Goal: Book appointment/travel/reservation

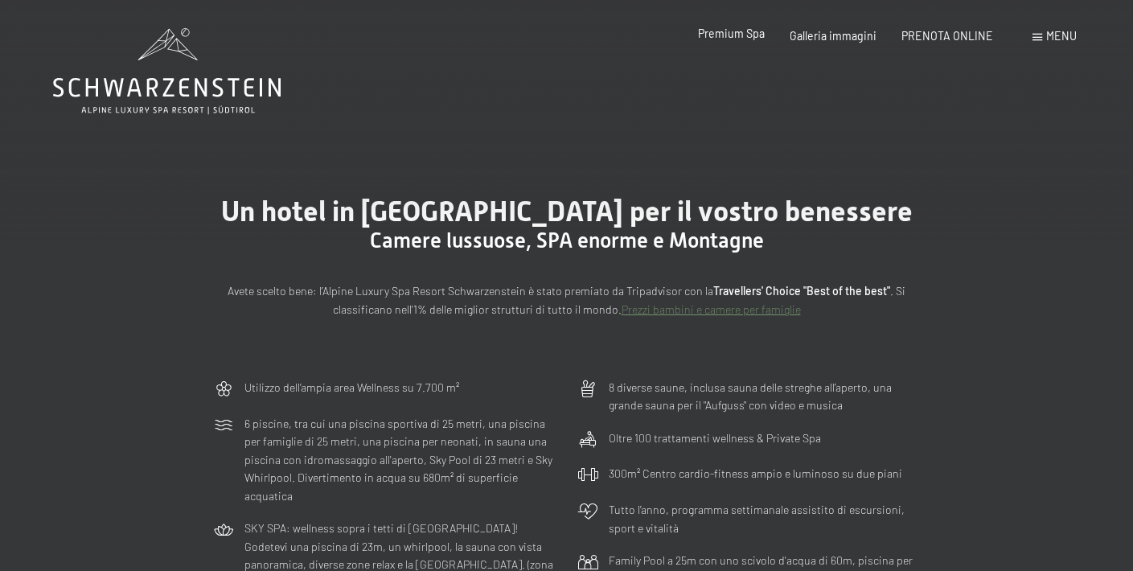
click at [749, 38] on span "Premium Spa" at bounding box center [731, 34] width 67 height 14
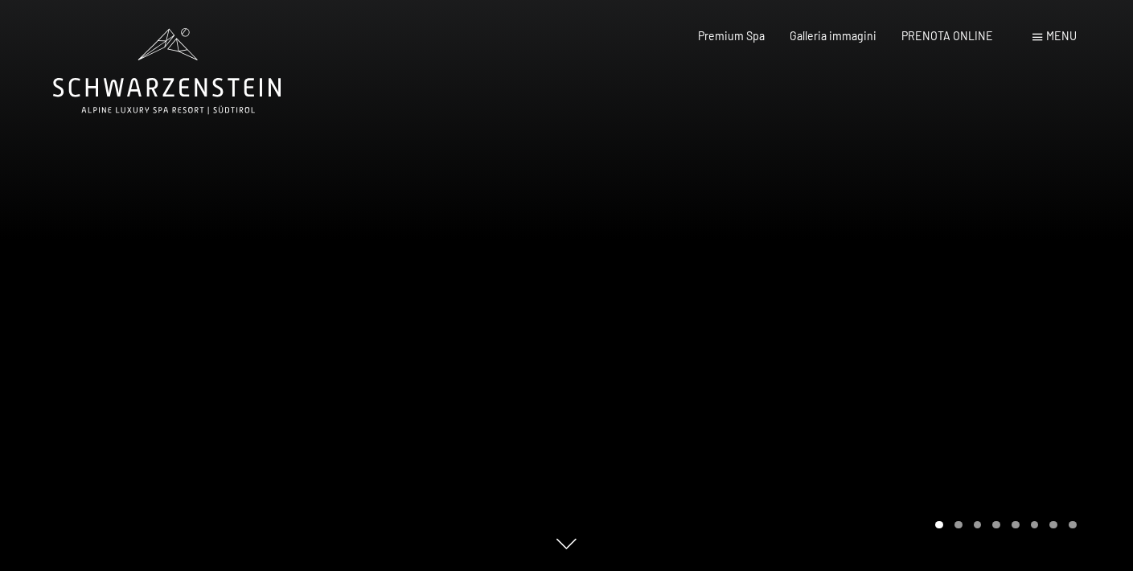
click at [1071, 338] on div at bounding box center [850, 285] width 567 height 571
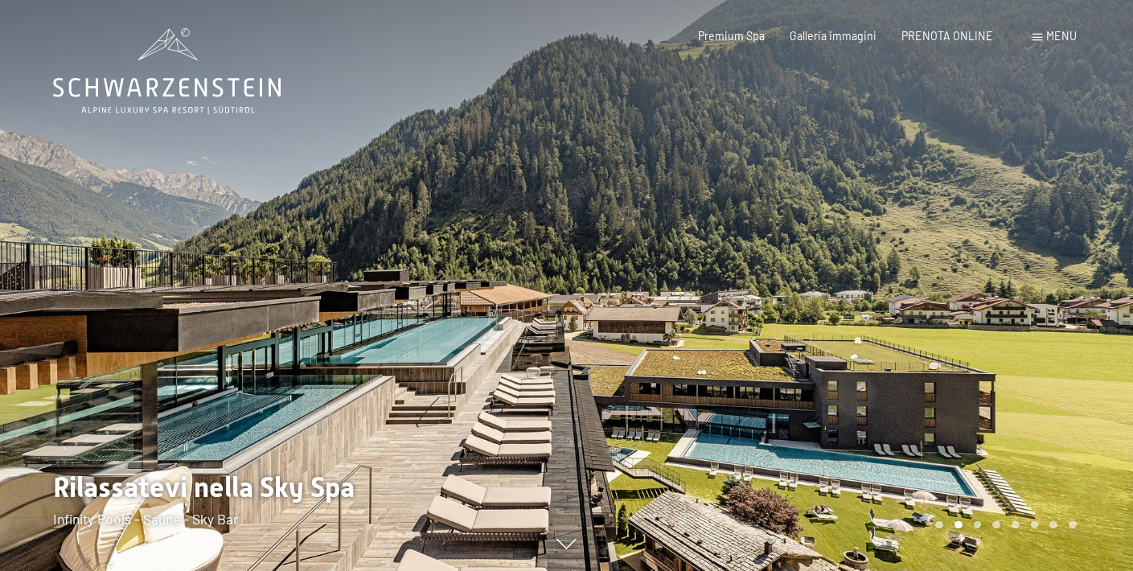
click at [1051, 285] on div at bounding box center [850, 285] width 567 height 571
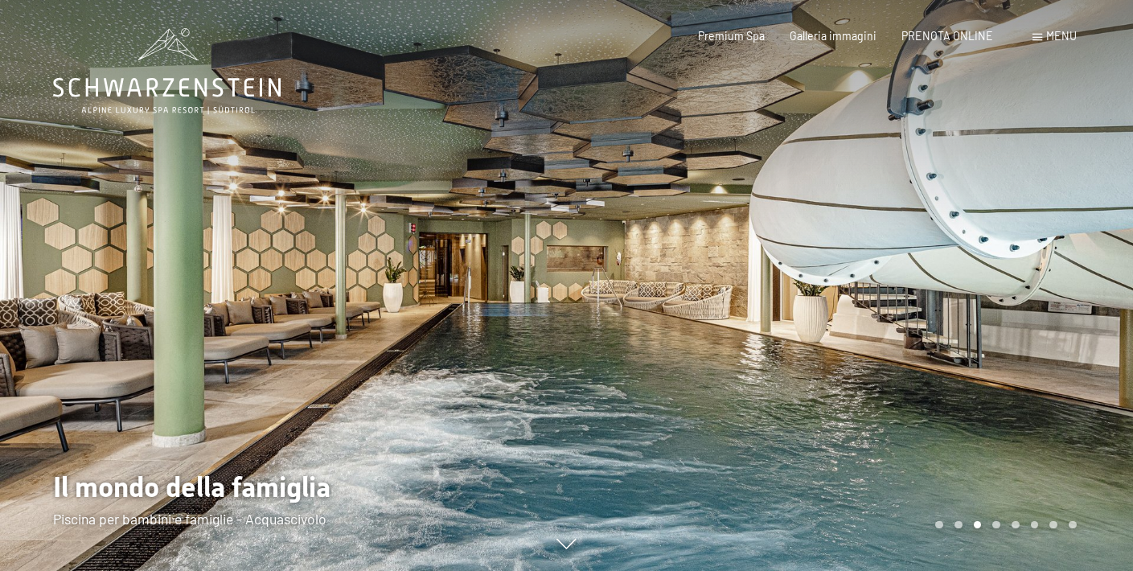
click at [1044, 281] on div at bounding box center [850, 285] width 567 height 571
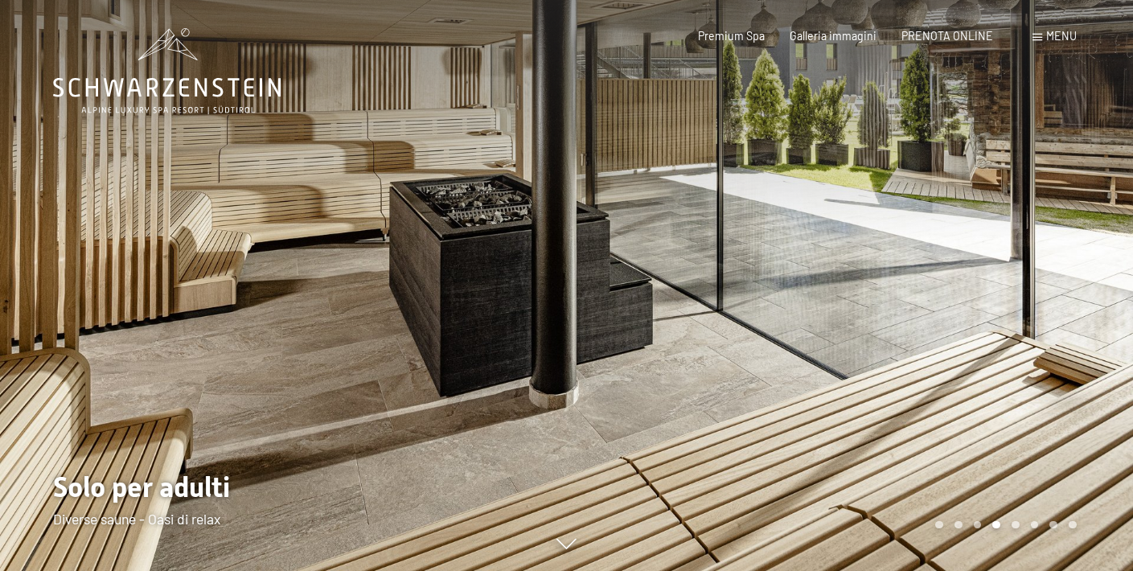
click at [1047, 282] on div at bounding box center [850, 285] width 567 height 571
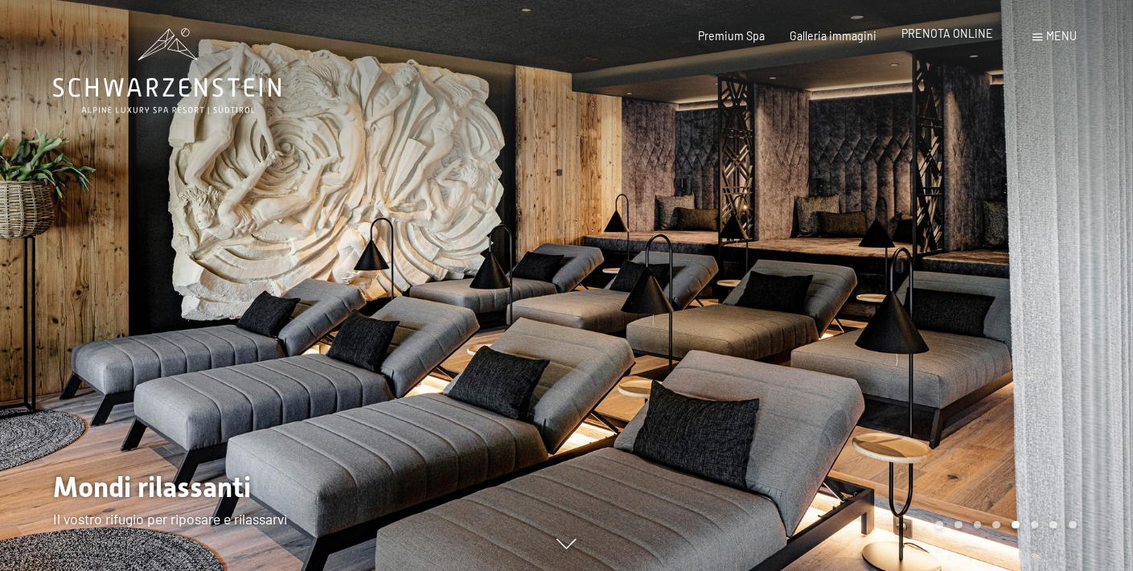
click at [946, 37] on span "PRENOTA ONLINE" at bounding box center [947, 34] width 92 height 14
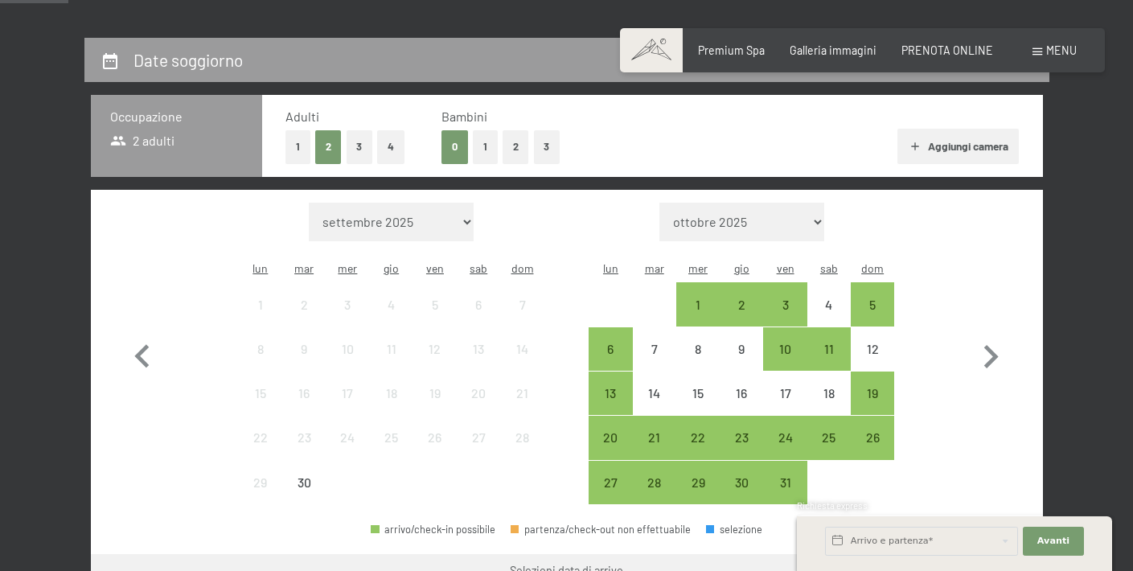
scroll to position [333, 0]
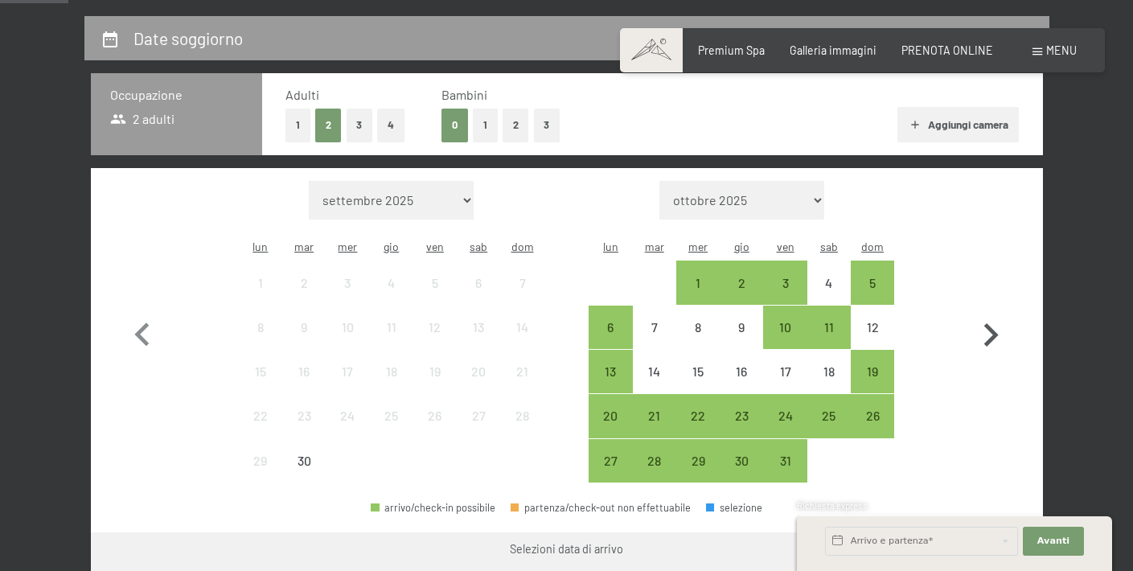
click at [987, 321] on icon "button" at bounding box center [990, 335] width 47 height 47
select select "2025-10-01"
select select "2025-11-01"
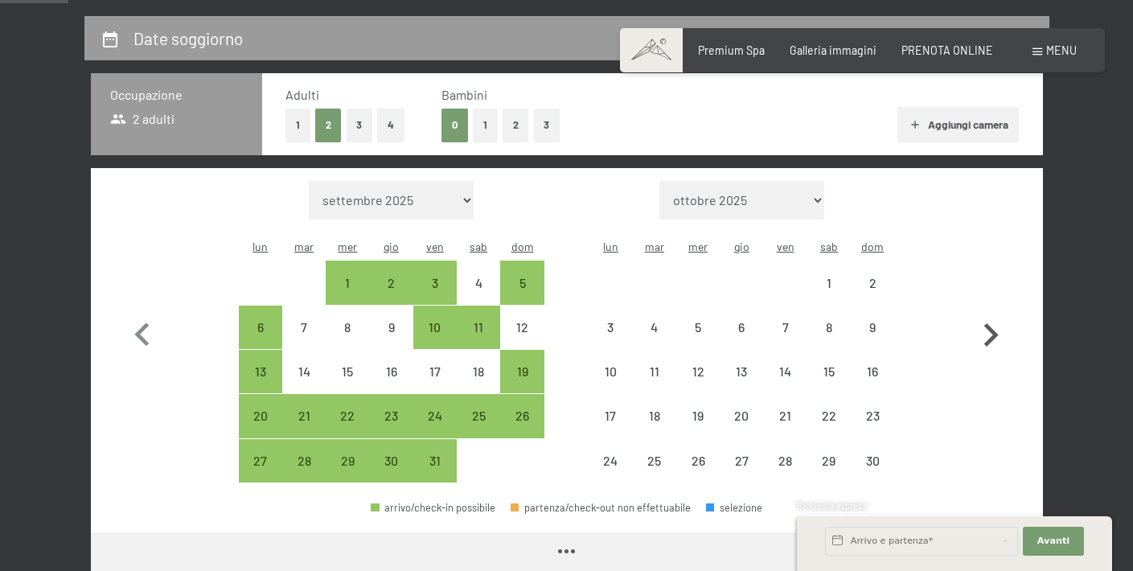
click at [987, 321] on icon "button" at bounding box center [990, 335] width 47 height 47
select select "2025-11-01"
select select "2025-12-01"
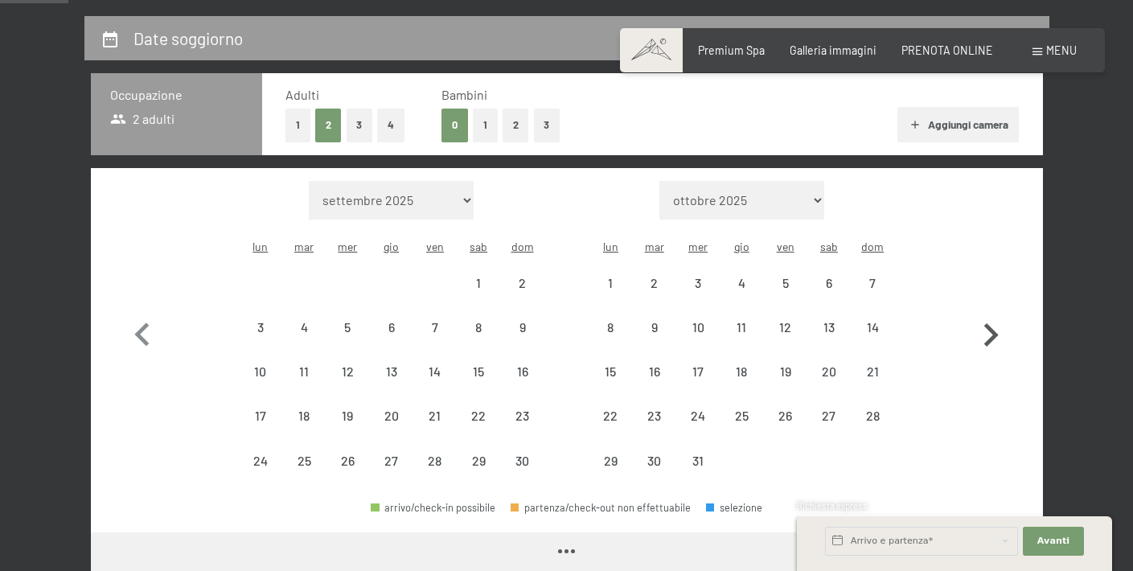
click at [987, 321] on icon "button" at bounding box center [990, 335] width 47 height 47
select select "2025-12-01"
select select "2026-01-01"
click at [987, 321] on icon "button" at bounding box center [990, 335] width 47 height 47
select select "2026-01-01"
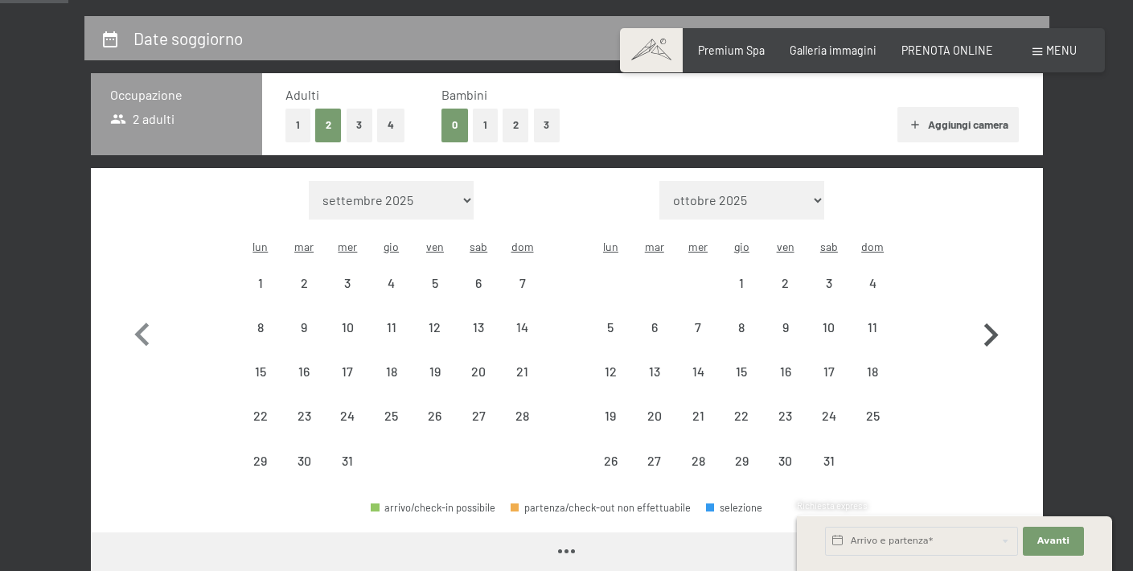
select select "2026-02-01"
click at [987, 321] on icon "button" at bounding box center [990, 335] width 47 height 47
select select "2026-02-01"
select select "2026-03-01"
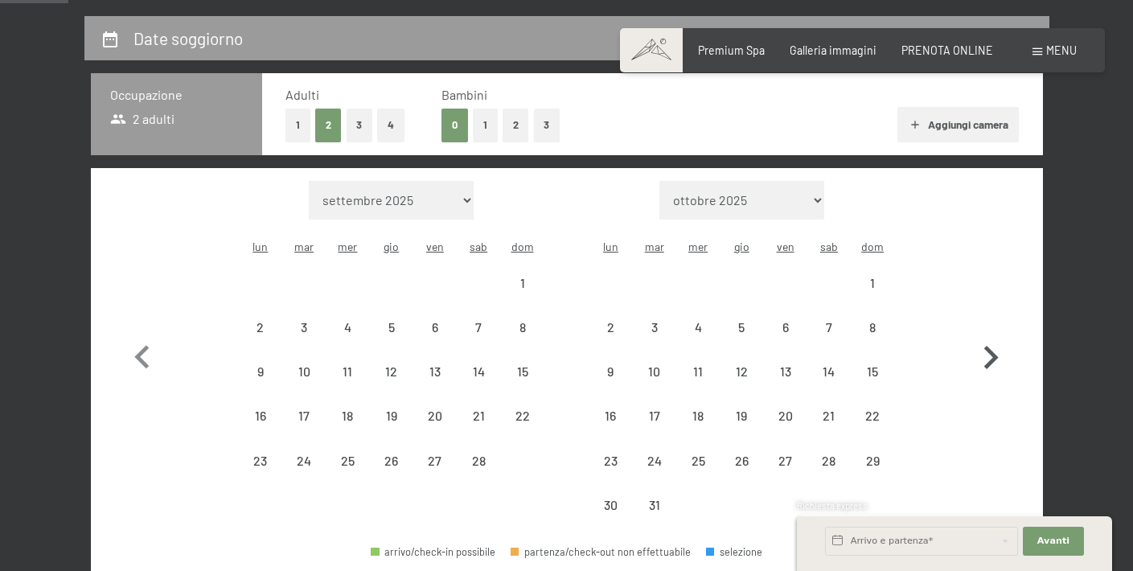
click at [987, 334] on icon "button" at bounding box center [990, 357] width 47 height 47
select select "2026-03-01"
select select "2026-04-01"
select select "2026-03-01"
select select "2026-04-01"
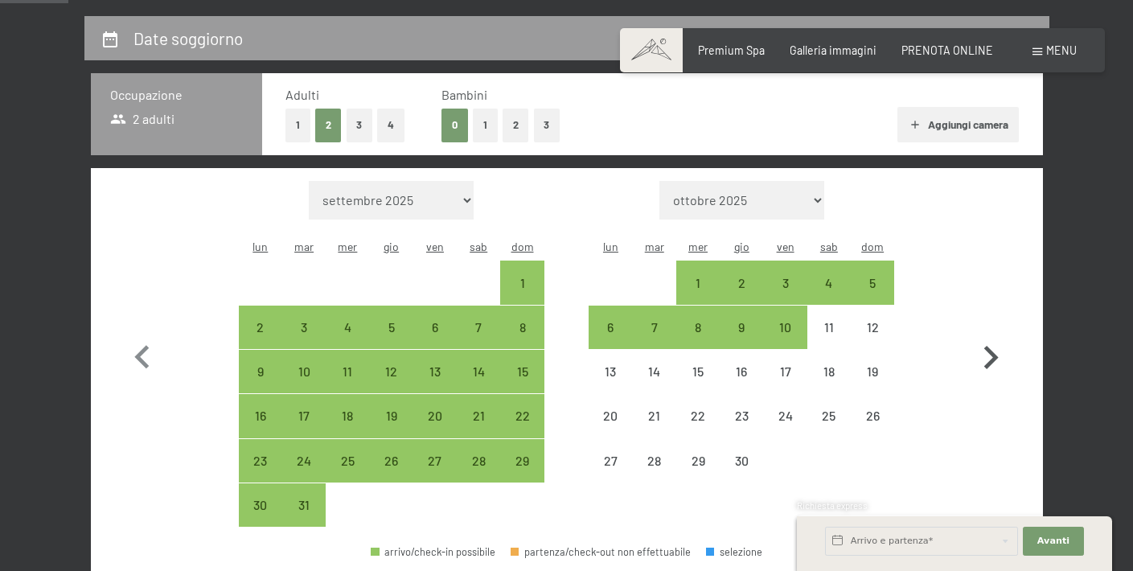
click at [989, 334] on icon "button" at bounding box center [990, 357] width 47 height 47
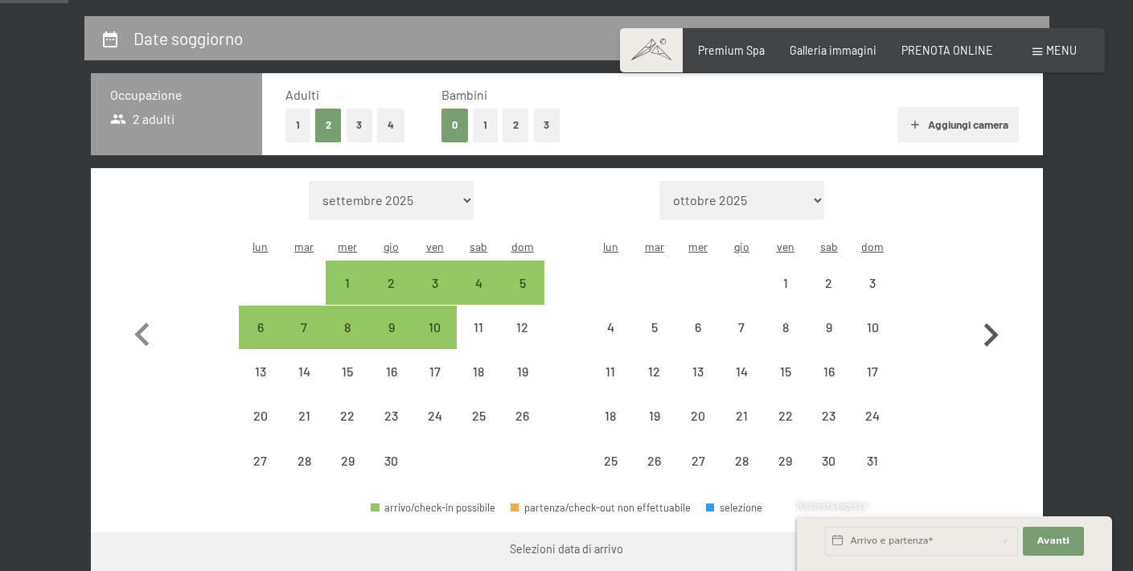
select select "2026-04-01"
select select "2026-05-01"
click at [991, 312] on icon "button" at bounding box center [990, 335] width 47 height 47
select select "2026-05-01"
select select "2026-06-01"
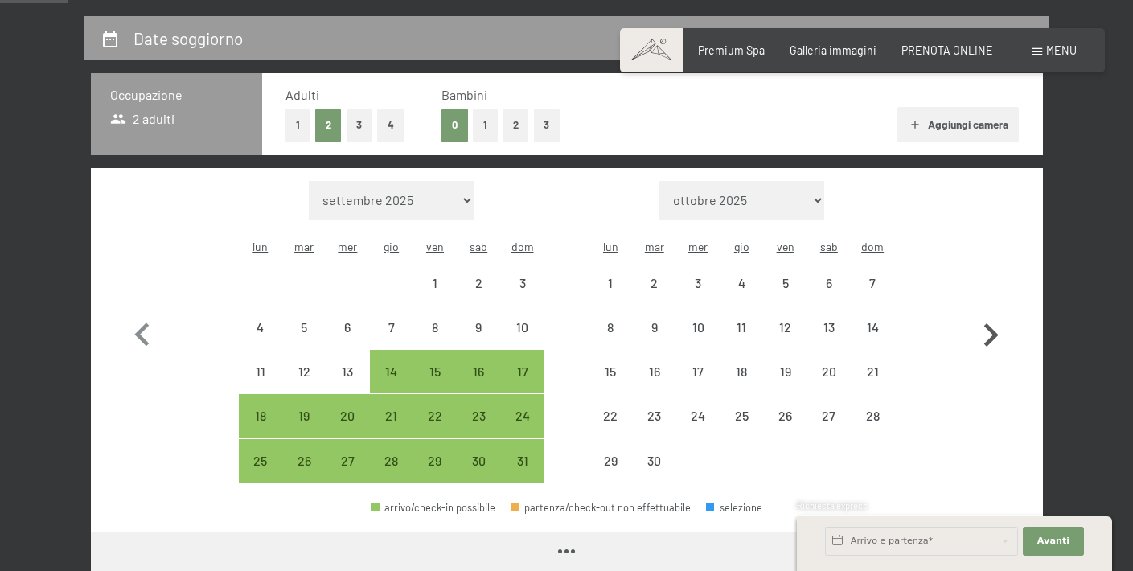
click at [991, 312] on icon "button" at bounding box center [990, 335] width 47 height 47
select select "2026-06-01"
select select "2026-07-01"
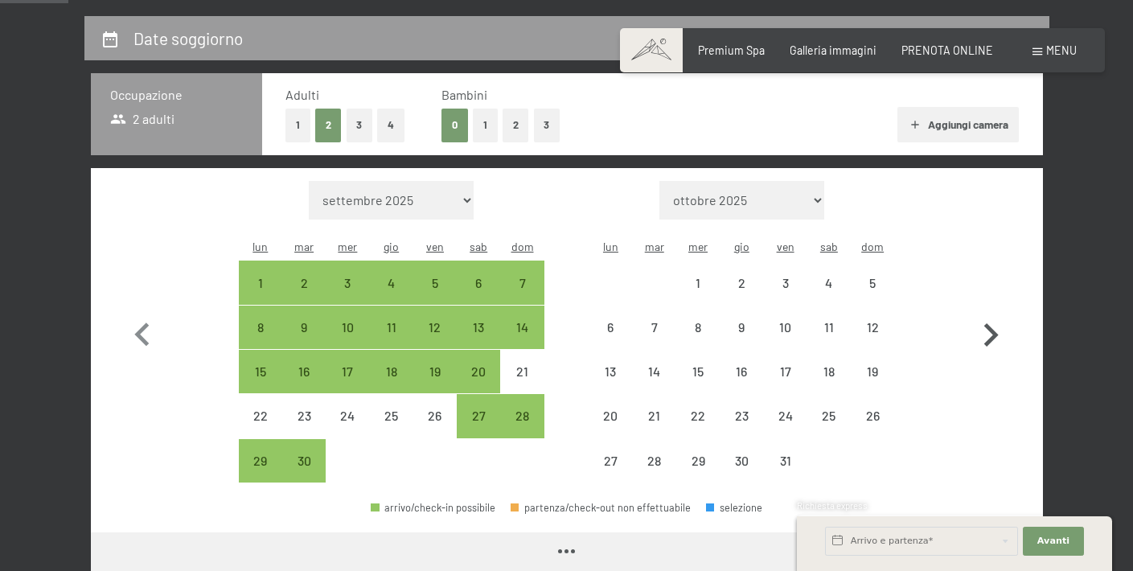
select select "2026-06-01"
select select "2026-07-01"
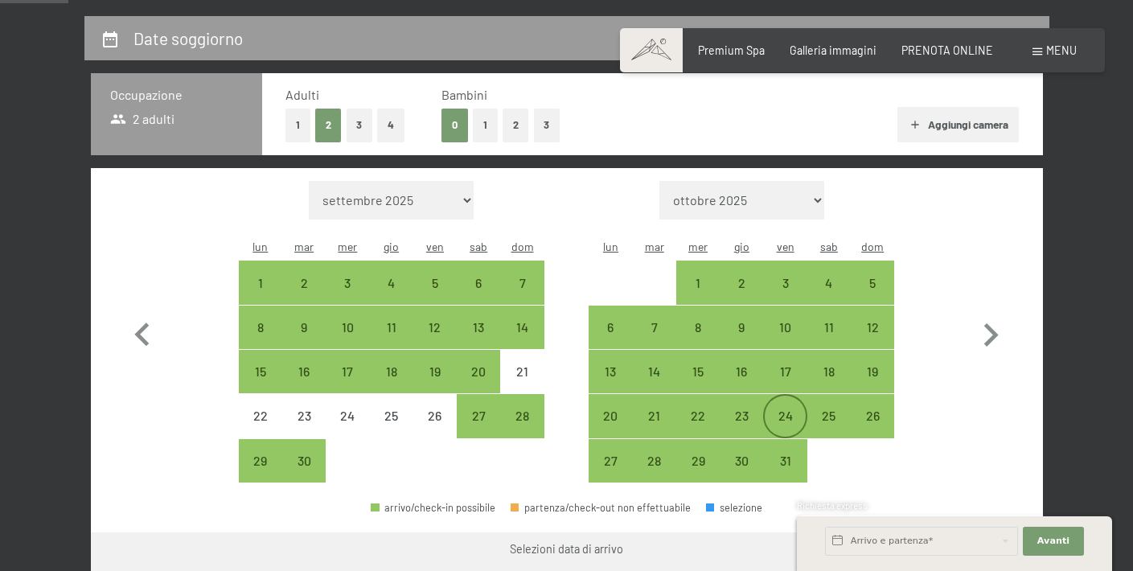
click at [772, 396] on div "24" at bounding box center [785, 416] width 40 height 40
select select "2026-06-01"
select select "2026-07-01"
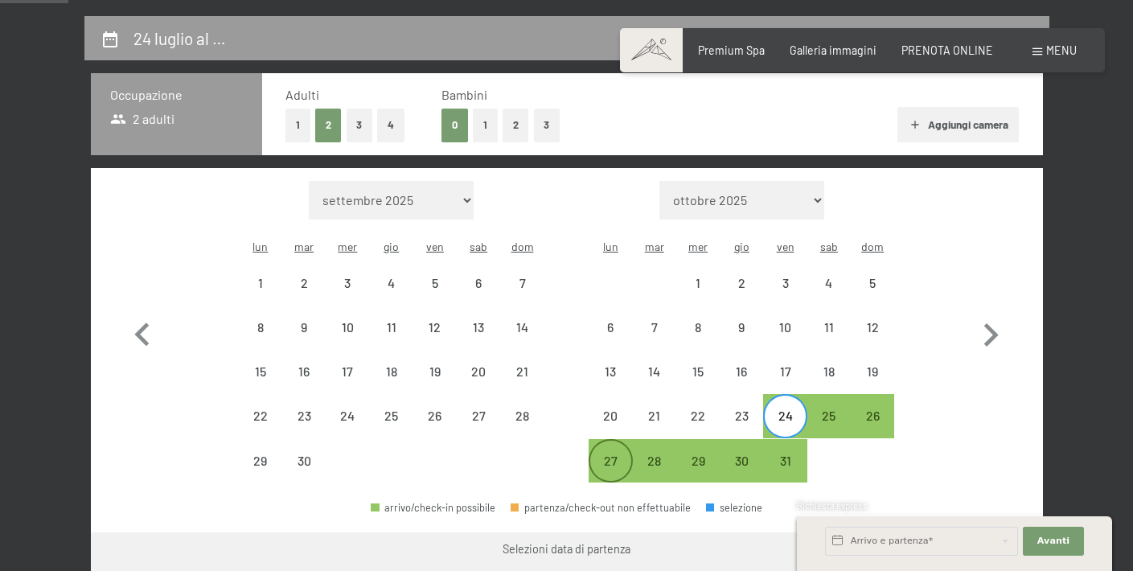
click at [618, 454] on div "27" at bounding box center [610, 474] width 40 height 40
select select "2026-06-01"
select select "2026-07-01"
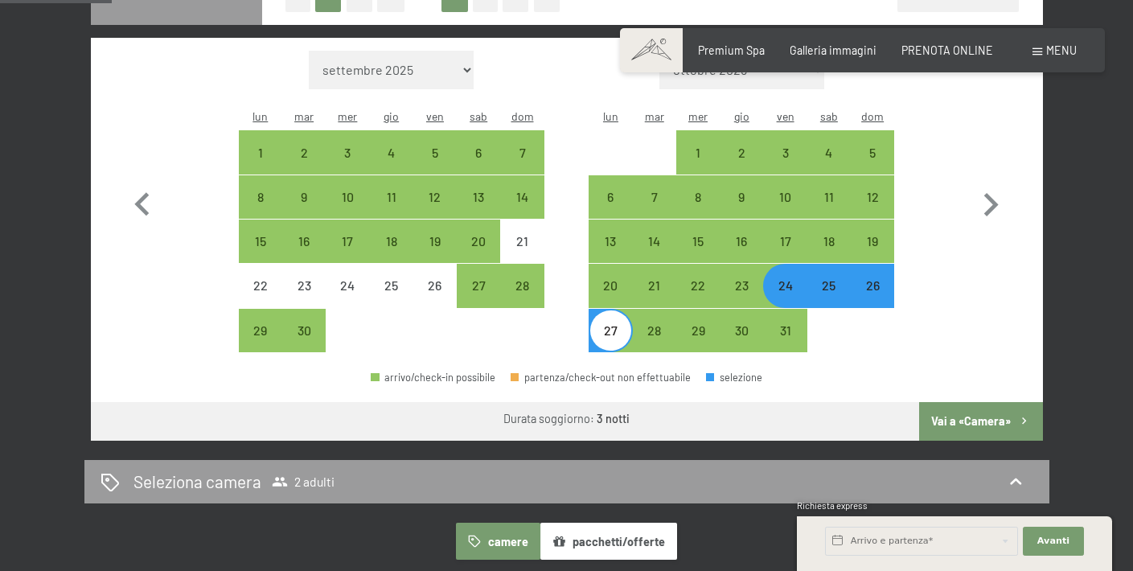
scroll to position [470, 0]
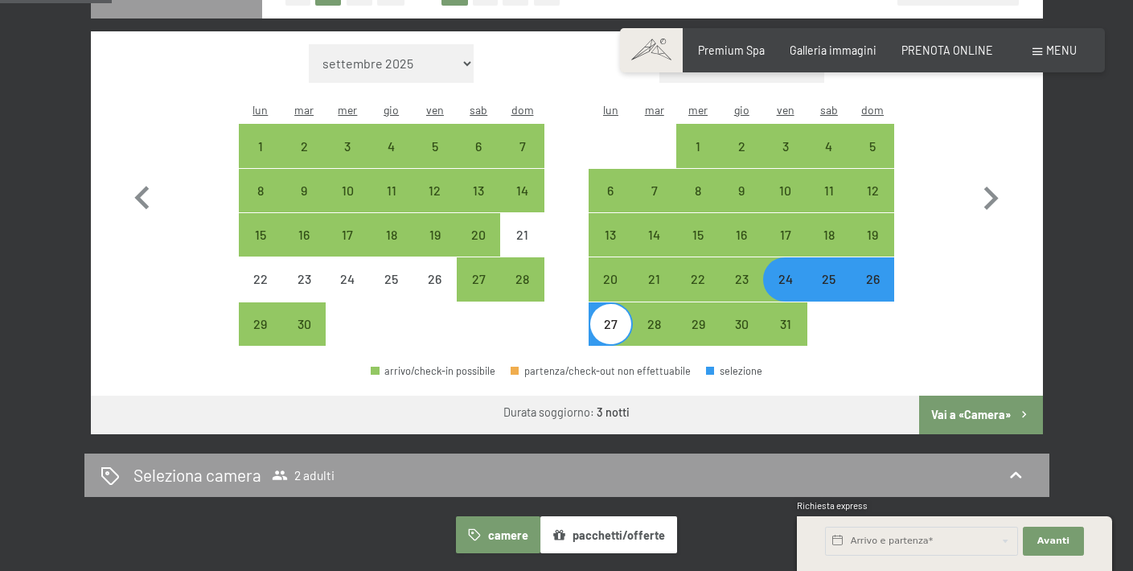
click at [987, 396] on button "Vai a «Camera»" at bounding box center [980, 415] width 123 height 39
select select "2026-06-01"
select select "2026-07-01"
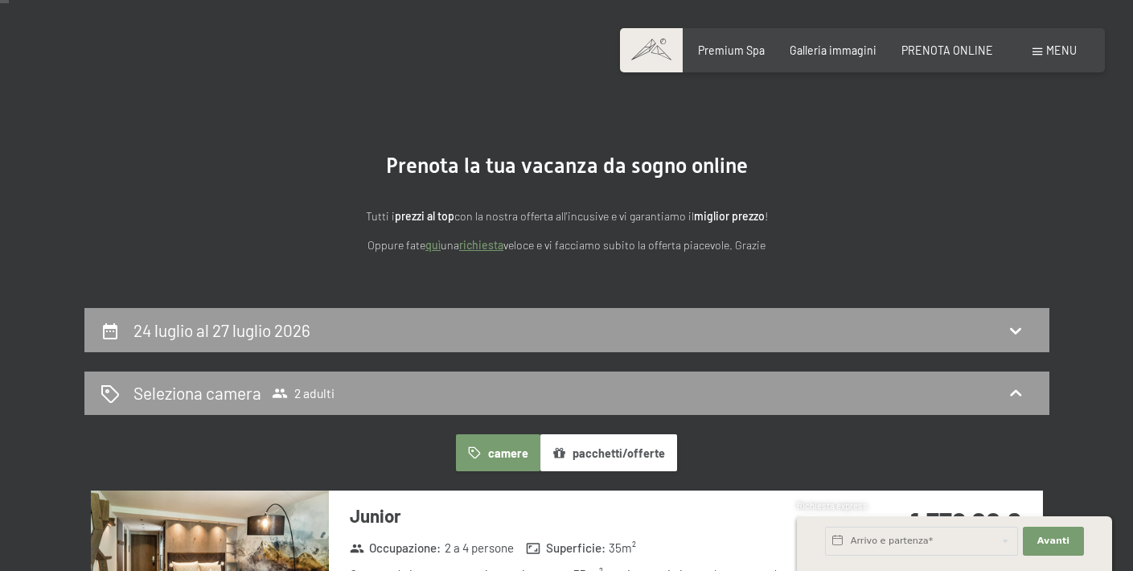
scroll to position [45, 0]
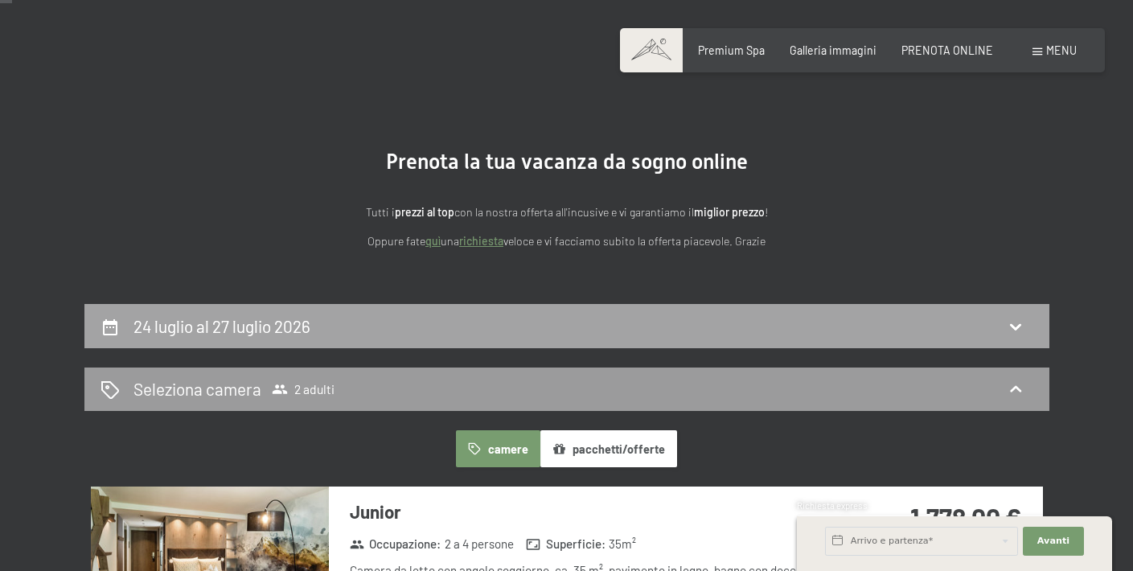
click at [942, 330] on div "24 luglio al 27 luglio 2026" at bounding box center [566, 325] width 933 height 23
select select "2026-06-01"
select select "2026-07-01"
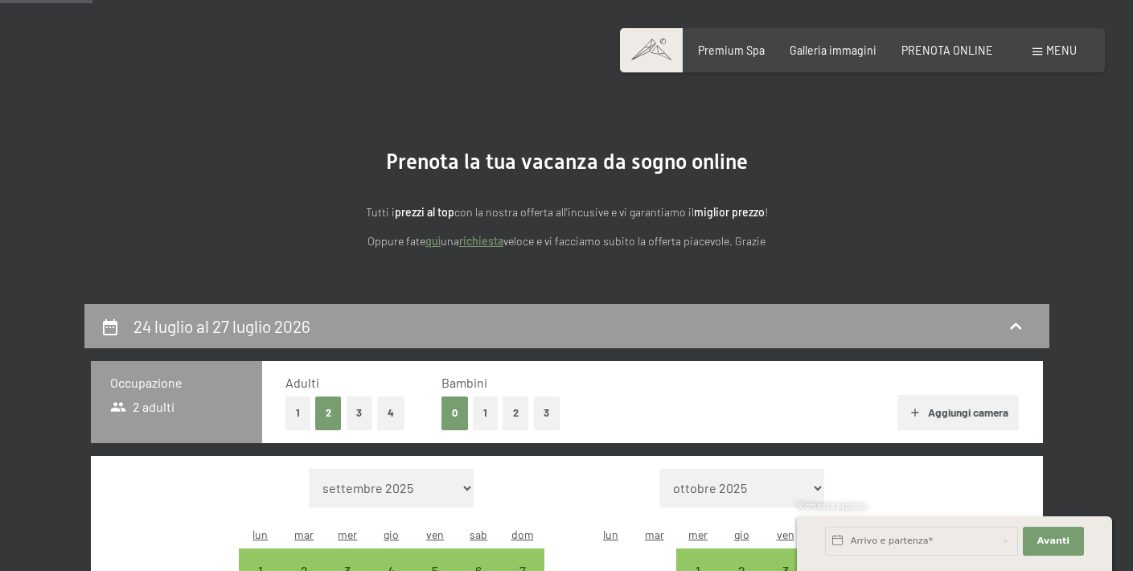
scroll to position [347, 0]
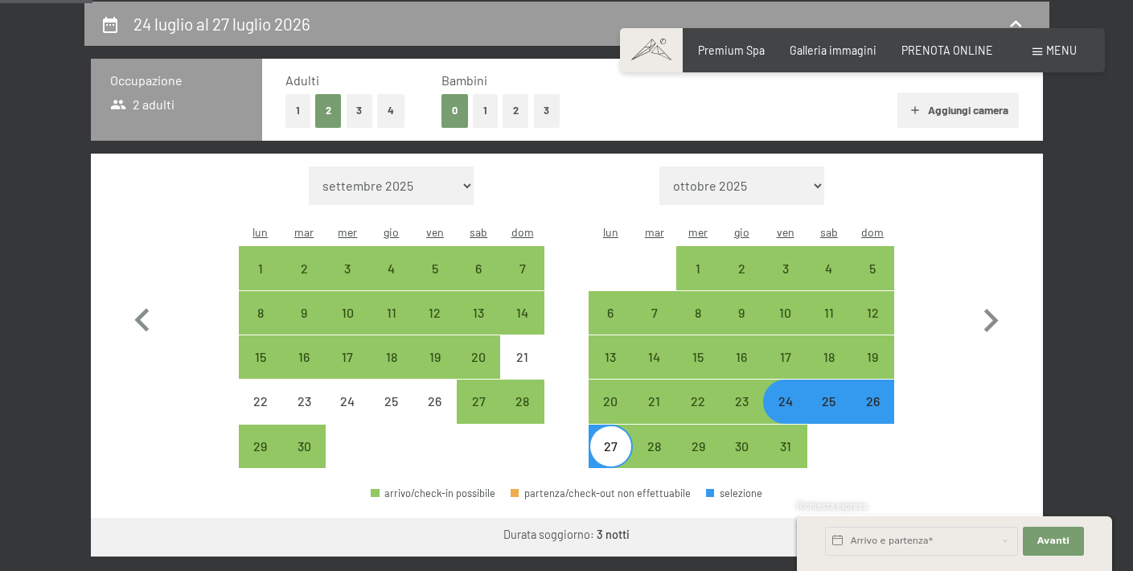
click at [828, 395] on div "25" at bounding box center [829, 415] width 40 height 40
select select "2026-06-01"
select select "2026-07-01"
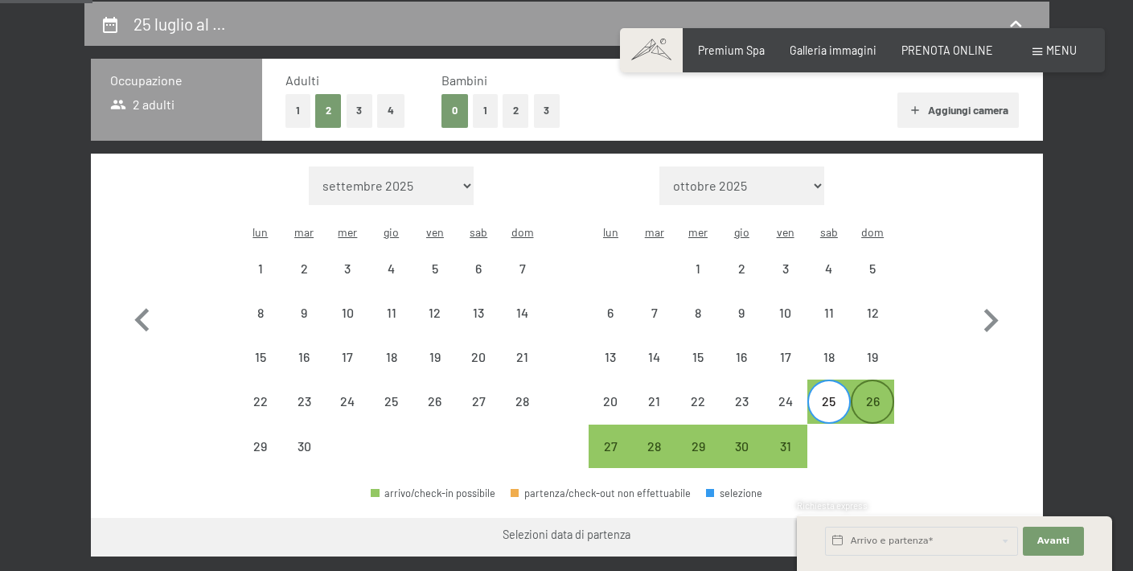
click at [879, 395] on div "26" at bounding box center [872, 415] width 40 height 40
select select "2026-06-01"
select select "2026-07-01"
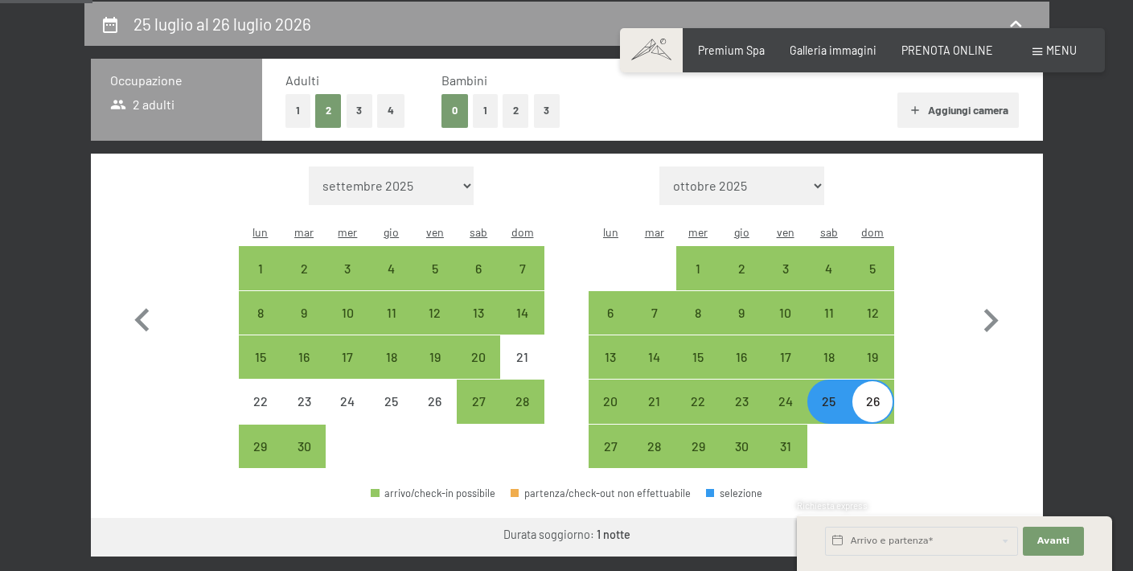
click at [949, 504] on div "Richiesta express" at bounding box center [954, 506] width 315 height 15
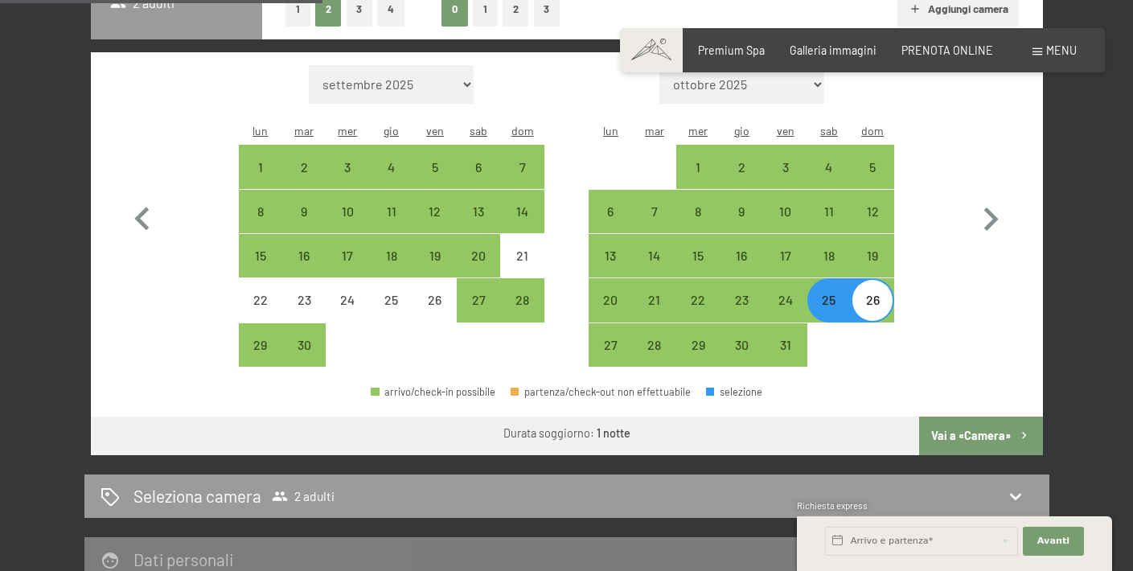
scroll to position [458, 0]
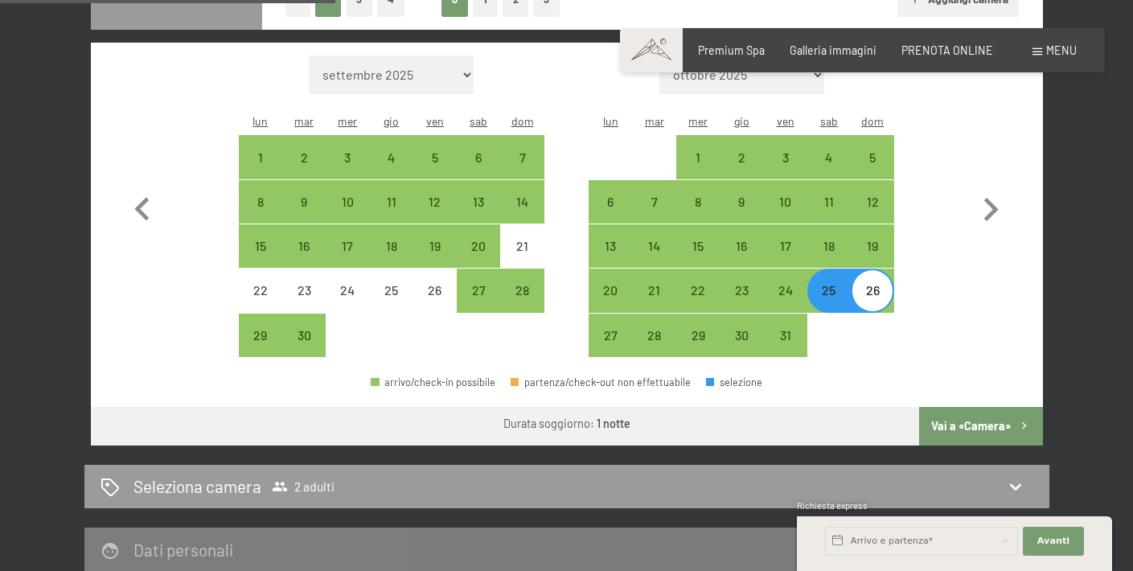
click at [994, 407] on button "Vai a «Camera»" at bounding box center [980, 426] width 123 height 39
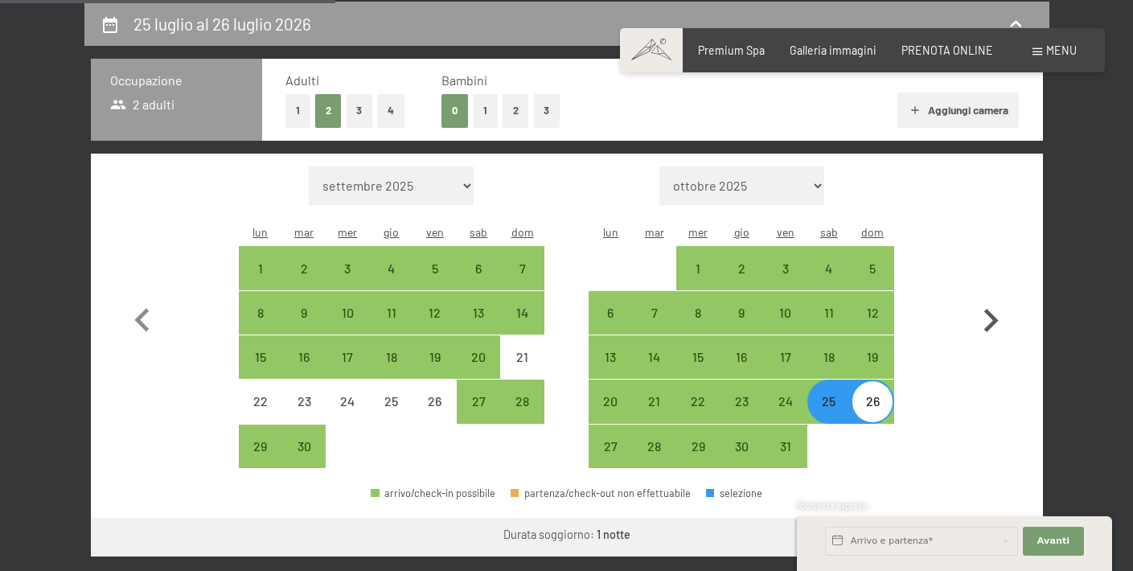
select select "2026-06-01"
select select "2026-07-01"
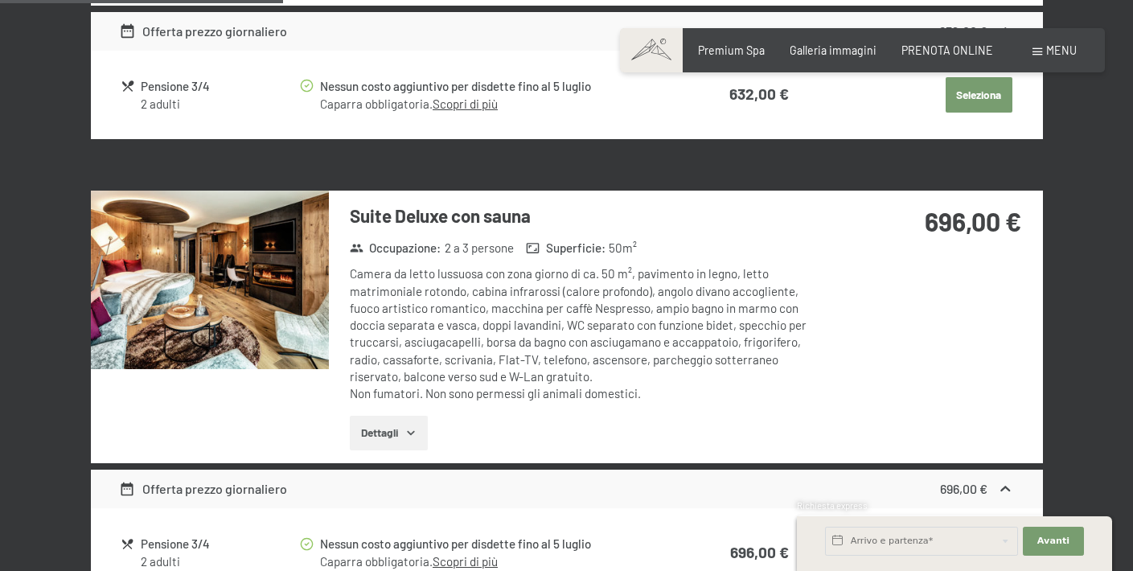
scroll to position [1189, 0]
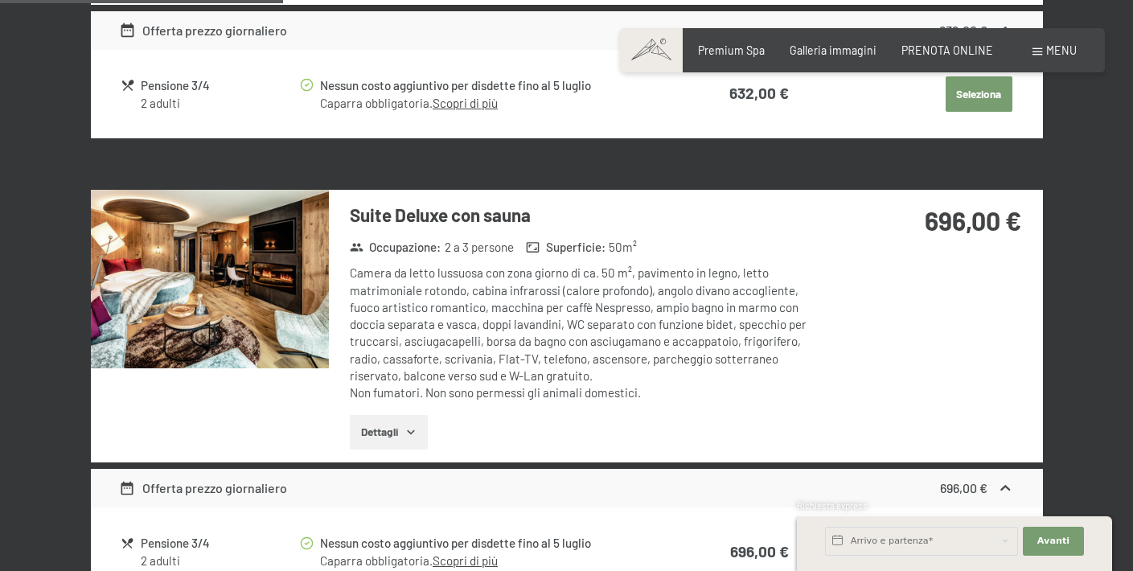
click at [284, 256] on img at bounding box center [210, 279] width 238 height 178
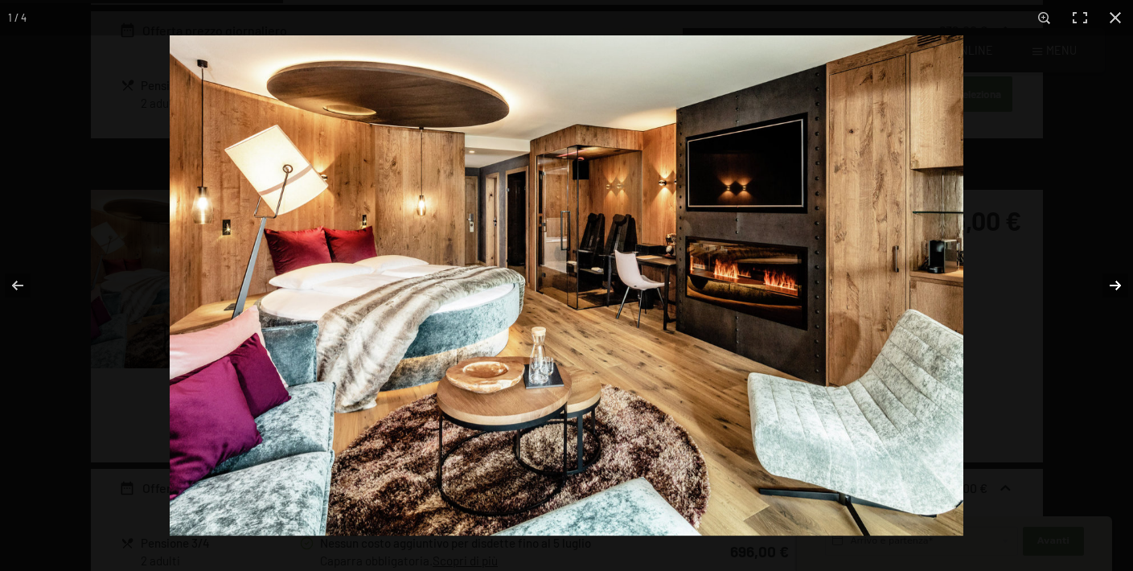
click at [1114, 280] on button "button" at bounding box center [1105, 285] width 56 height 80
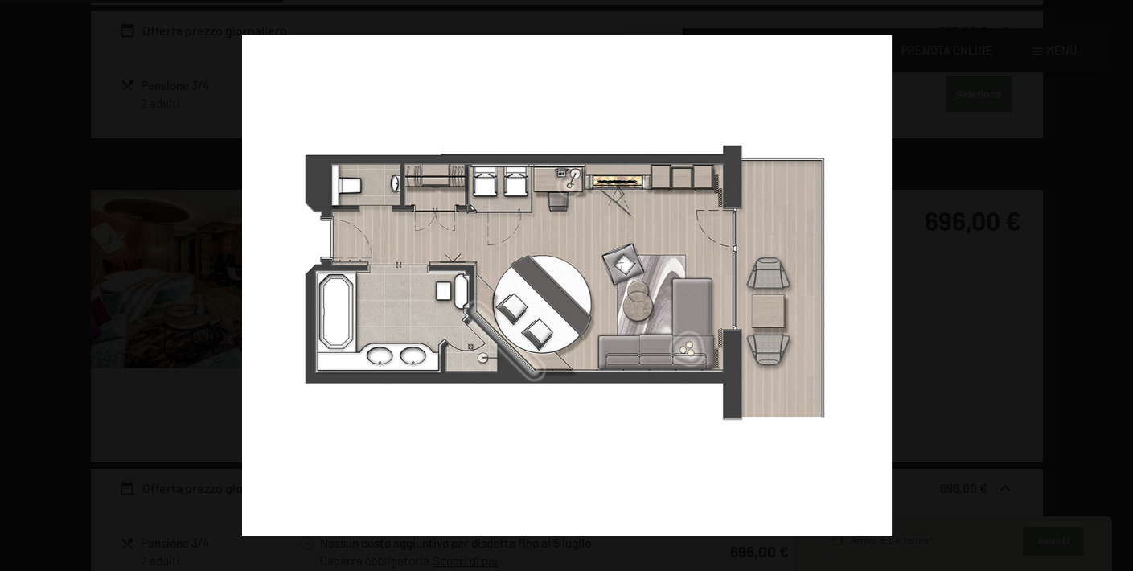
click at [1114, 280] on button "button" at bounding box center [1105, 285] width 56 height 80
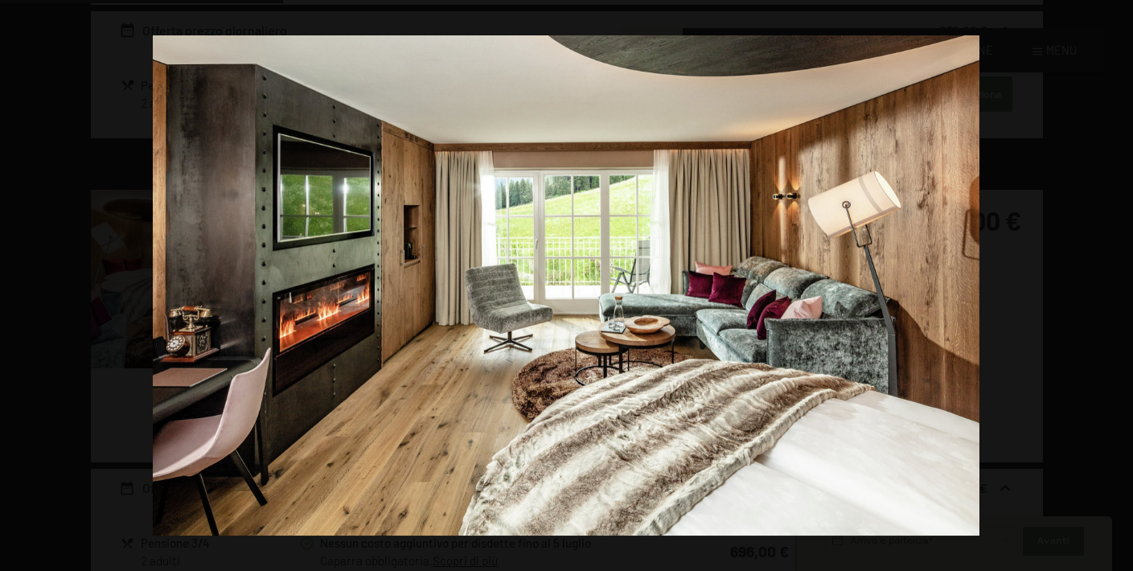
click at [1114, 280] on button "button" at bounding box center [1105, 285] width 56 height 80
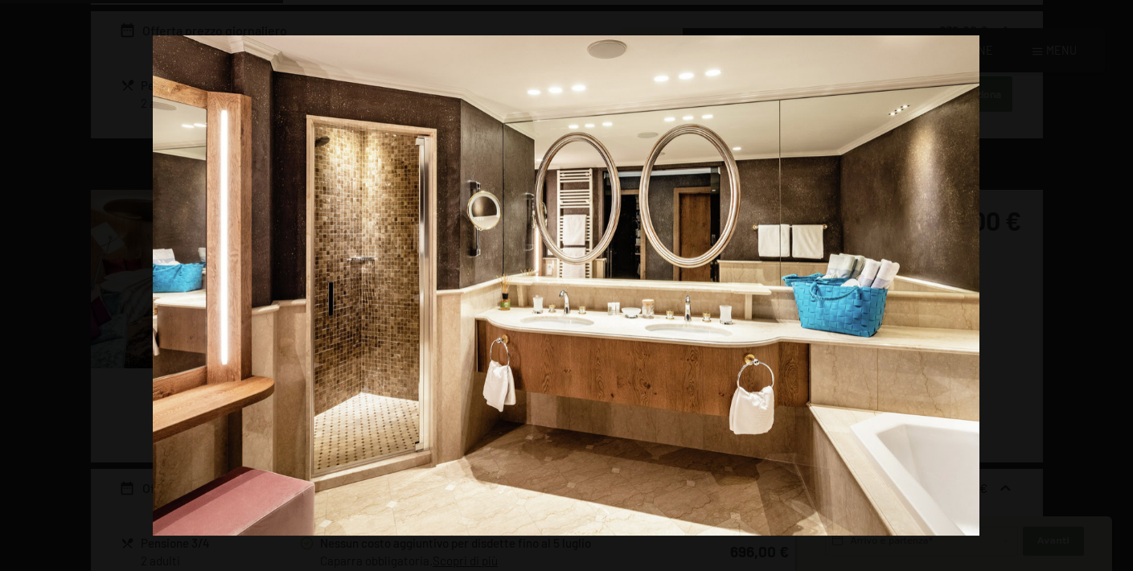
click at [1114, 280] on button "button" at bounding box center [1105, 285] width 56 height 80
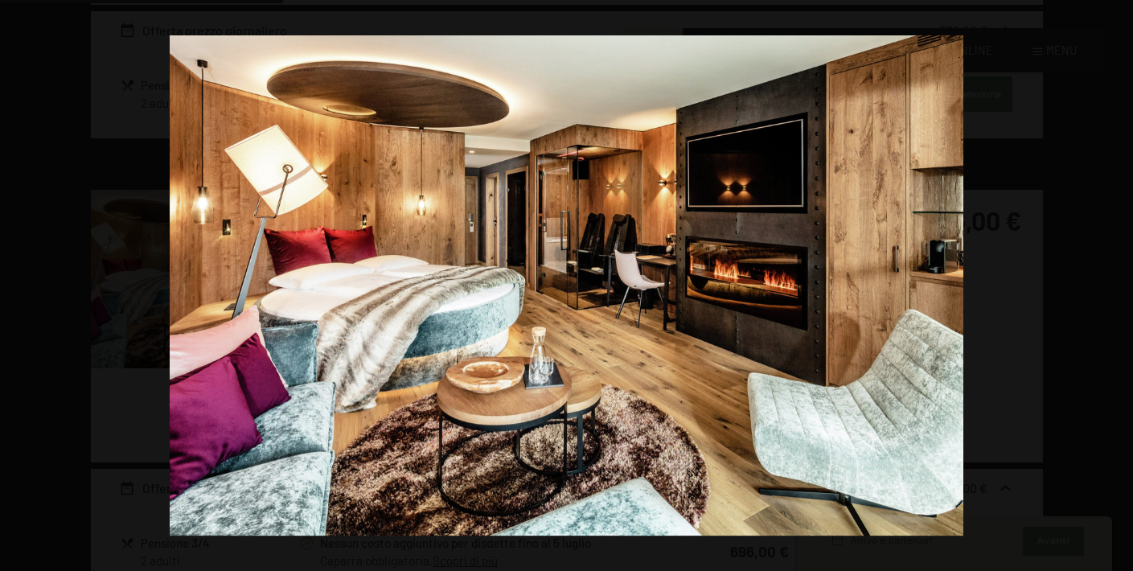
click at [1114, 280] on button "button" at bounding box center [1105, 285] width 56 height 80
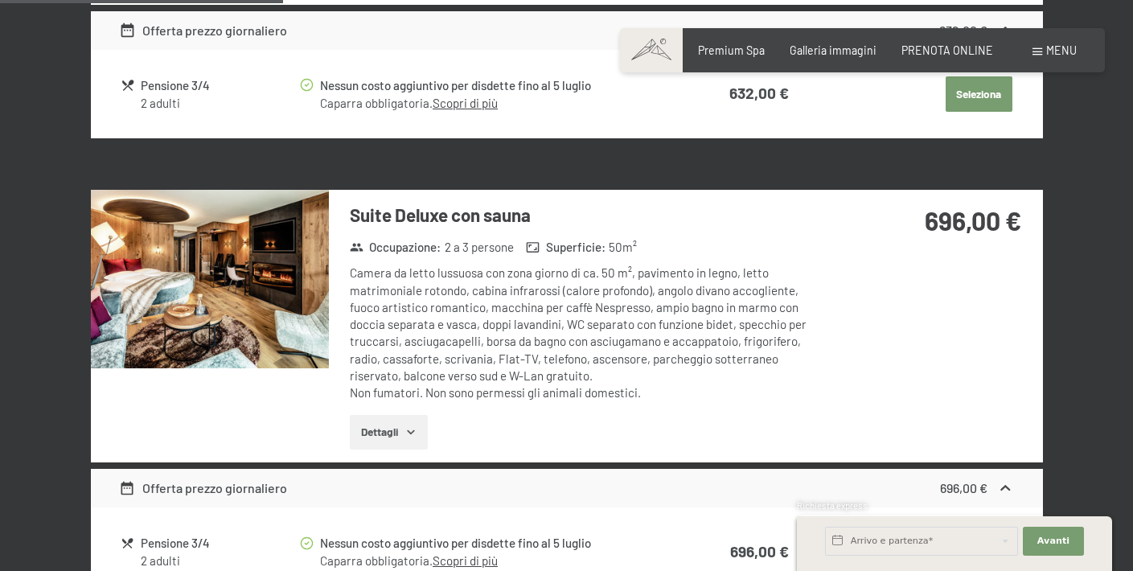
click at [0, 0] on button "button" at bounding box center [0, 0] width 0 height 0
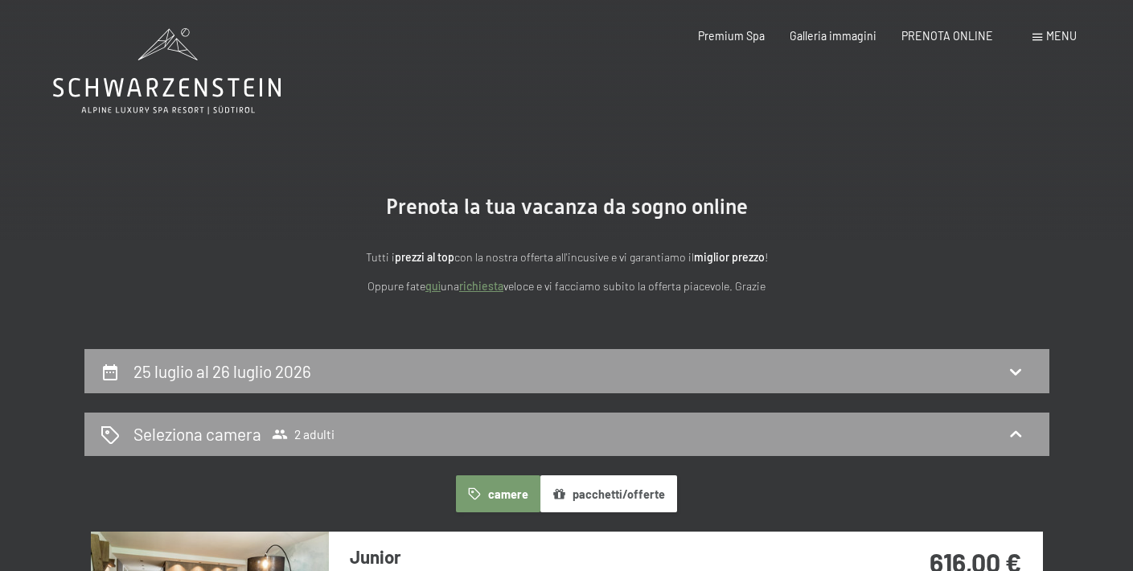
scroll to position [0, 0]
